Goal: Transaction & Acquisition: Purchase product/service

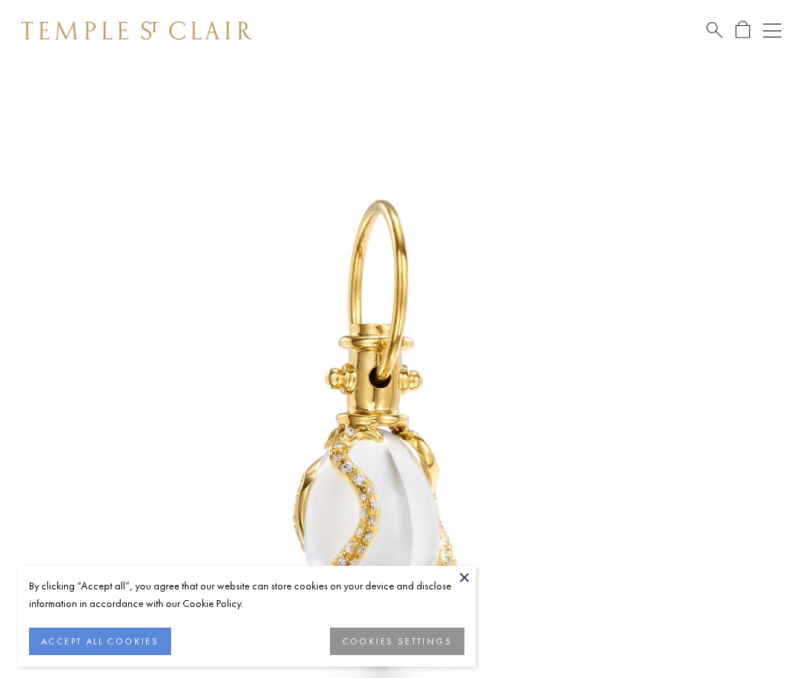
scroll to position [19, 0]
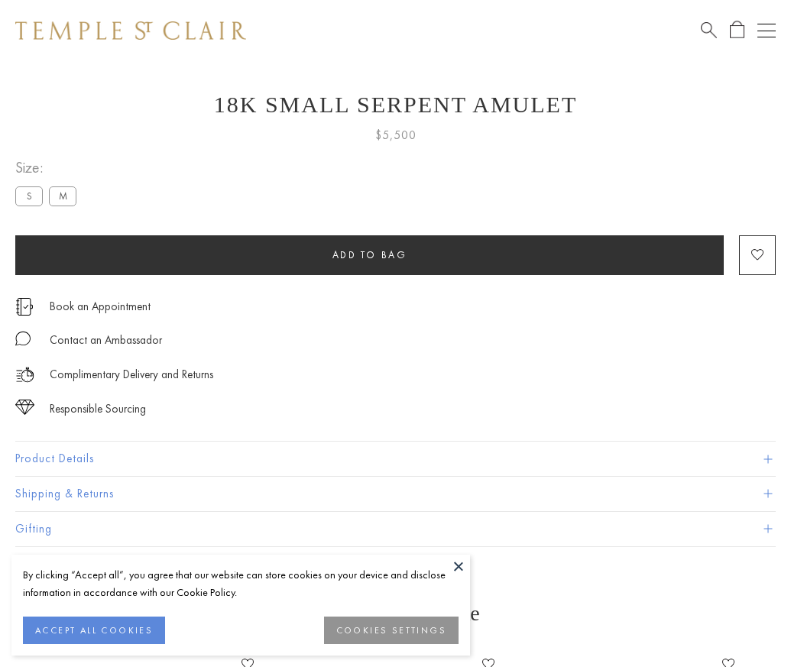
click at [369, 254] on span "Add to bag" at bounding box center [369, 254] width 75 height 13
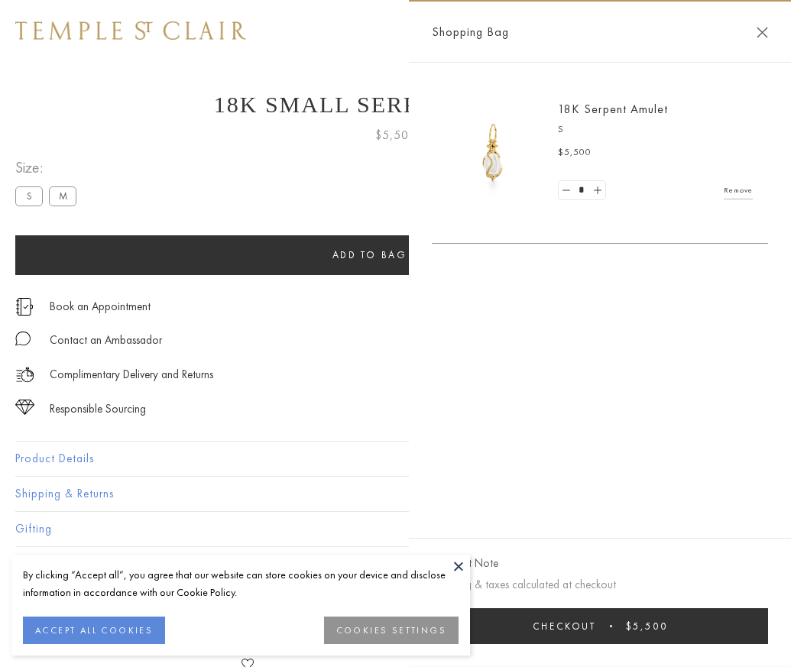
click at [768, 637] on button "Checkout $5,500" at bounding box center [600, 626] width 336 height 36
